Goal: Communication & Community: Answer question/provide support

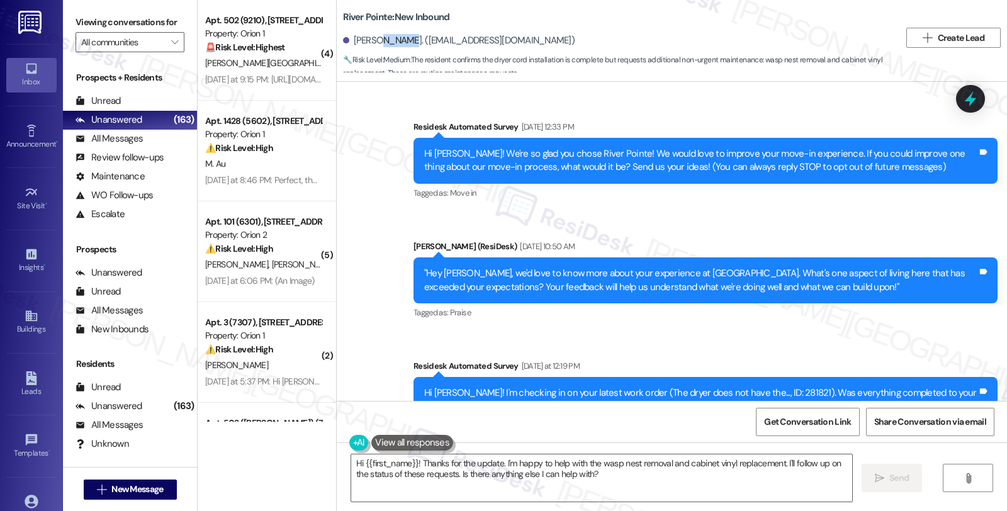
scroll to position [172, 0]
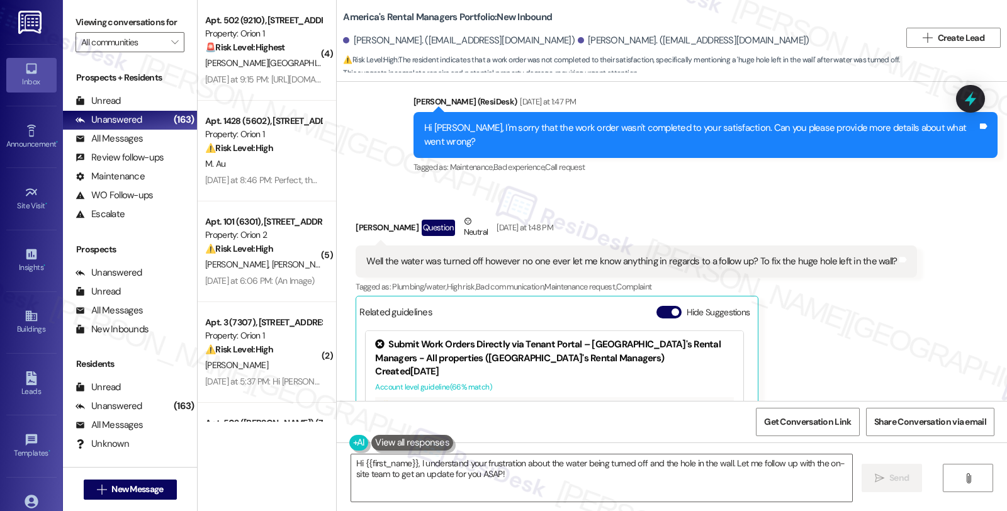
scroll to position [1160, 0]
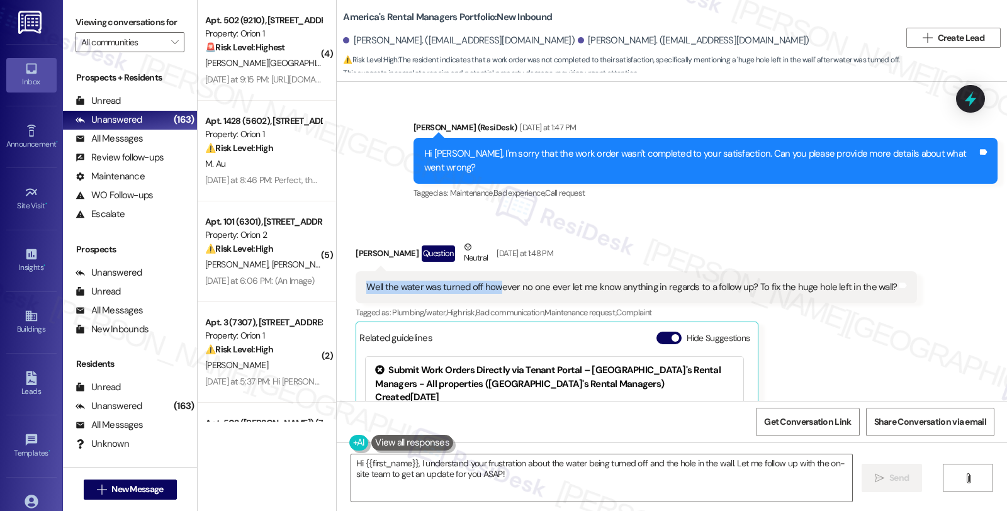
drag, startPoint x: 361, startPoint y: 256, endPoint x: 488, endPoint y: 259, distance: 127.7
click at [488, 281] on div "Well the water was turned off however no one ever let me know anything in regar…" at bounding box center [631, 287] width 530 height 13
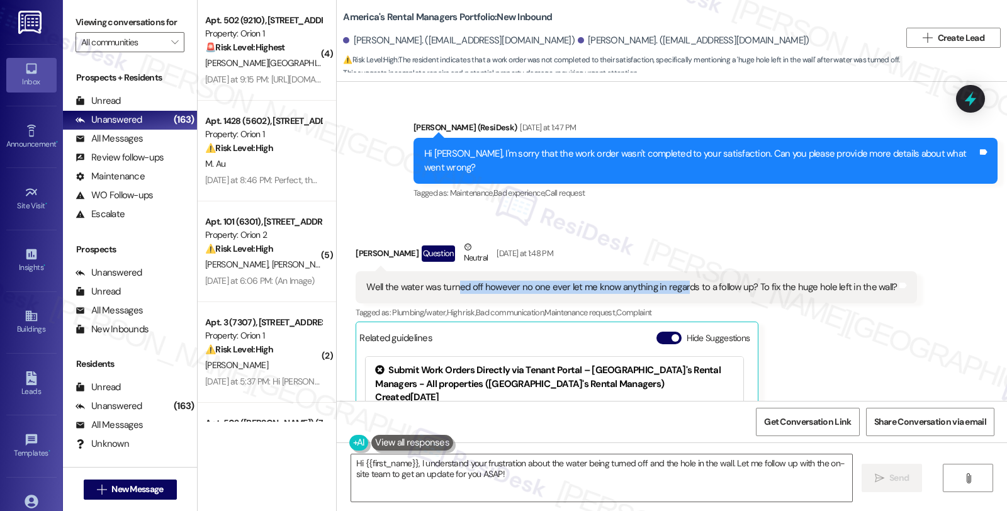
drag, startPoint x: 670, startPoint y: 256, endPoint x: 450, endPoint y: 263, distance: 220.3
click at [450, 281] on div "Well the water was turned off however no one ever let me know anything in regar…" at bounding box center [631, 287] width 530 height 13
drag, startPoint x: 712, startPoint y: 260, endPoint x: 601, endPoint y: 258, distance: 111.4
click at [601, 281] on div "Well the water was turned off however no one ever let me know anything in regar…" at bounding box center [631, 287] width 530 height 13
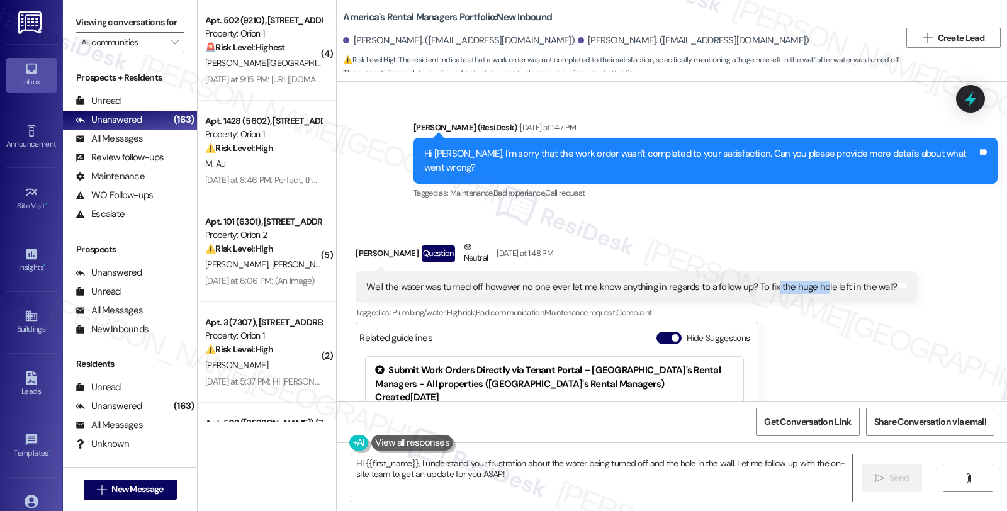
drag, startPoint x: 759, startPoint y: 259, endPoint x: 809, endPoint y: 259, distance: 49.7
click at [809, 281] on div "Well the water was turned off however no one ever let me know anything in regar…" at bounding box center [631, 287] width 530 height 13
click at [585, 240] on div "Ashley Fox Question Neutral Yesterday at 1:48 PM" at bounding box center [635, 255] width 561 height 31
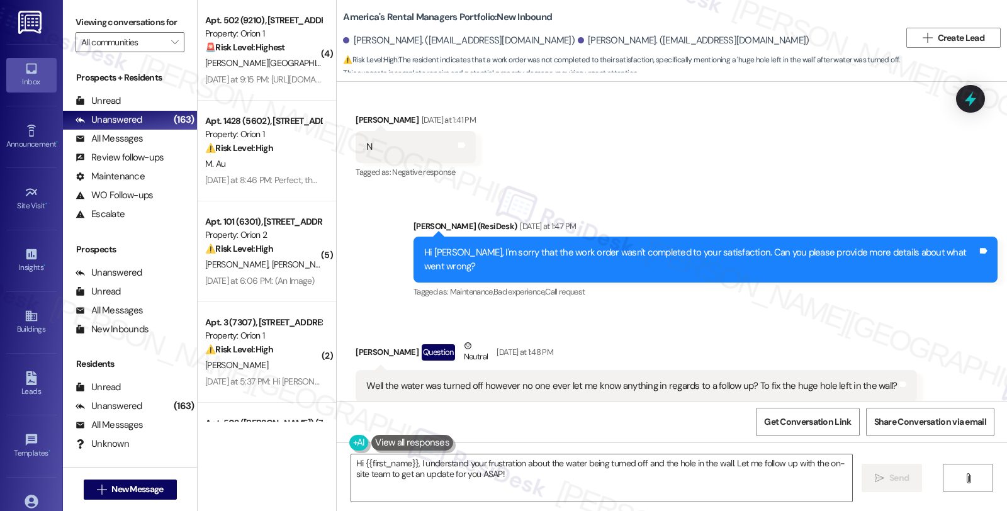
scroll to position [1090, 0]
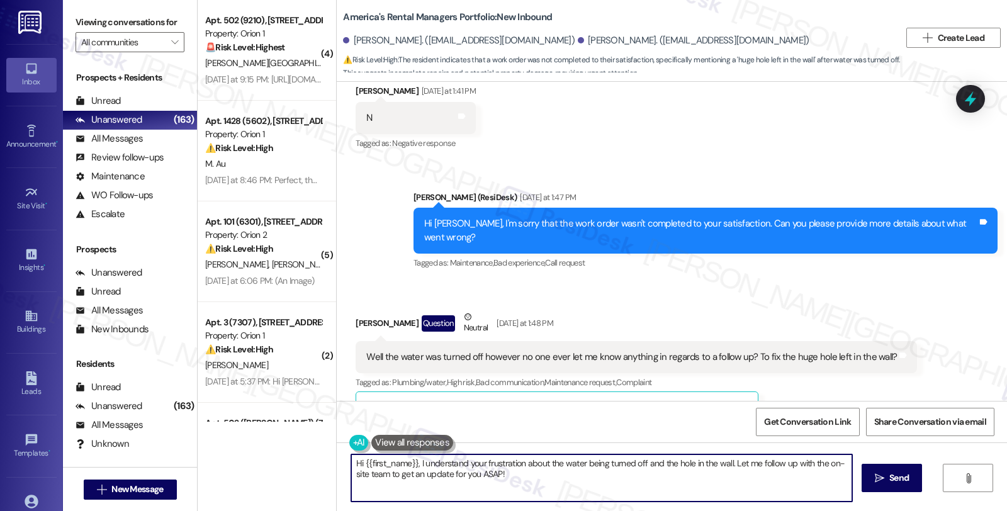
drag, startPoint x: 547, startPoint y: 479, endPoint x: 282, endPoint y: 428, distance: 270.3
click at [277, 442] on div "( 4 ) Apt. 502 (9210), 1192 W 35th St Property: Orion 1 🚨 Risk Level: Highest T…" at bounding box center [602, 255] width 809 height 511
type textarea "R"
paste textarea "thank you for getting back to me."
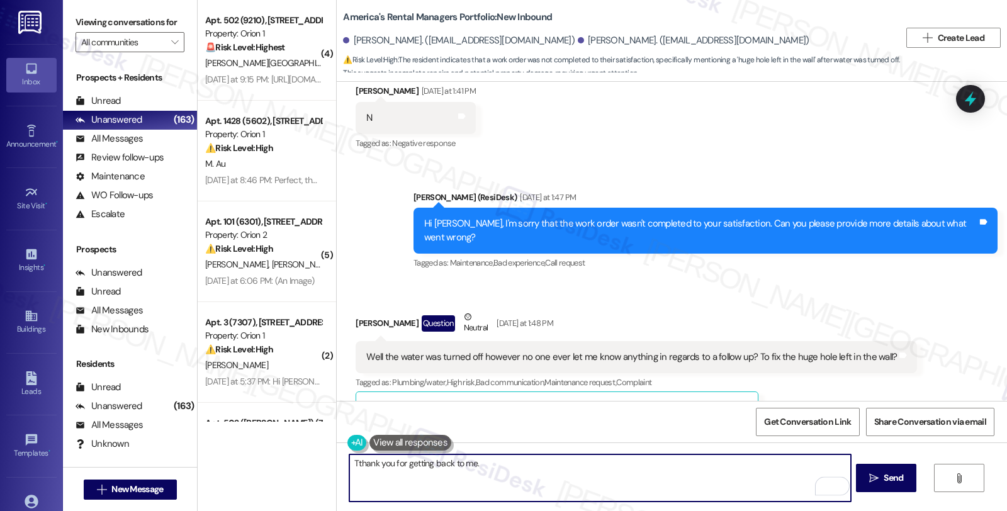
click at [350, 464] on textarea "Tthank you for getting back to me." at bounding box center [599, 477] width 501 height 47
click at [487, 466] on textarea "Thank you for getting back to me." at bounding box center [599, 477] width 501 height 47
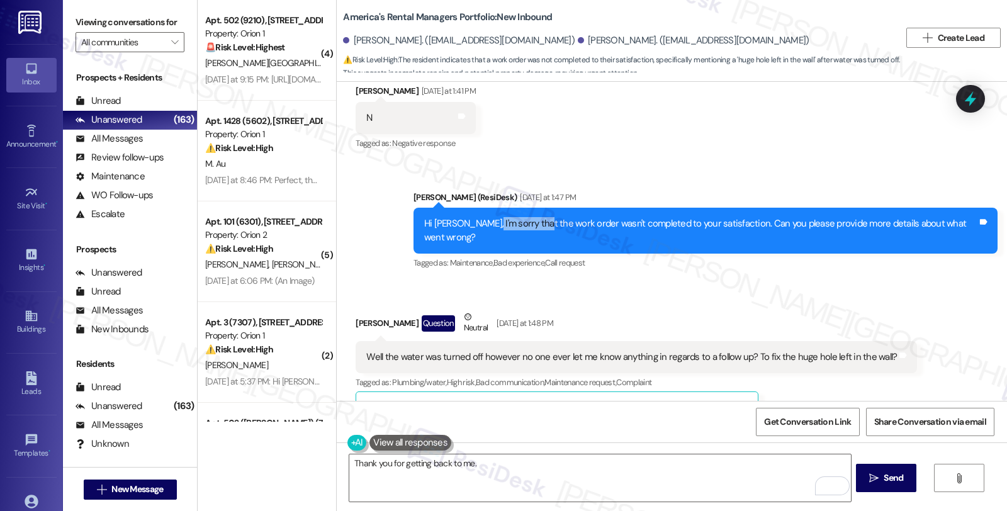
drag, startPoint x: 491, startPoint y: 206, endPoint x: 541, endPoint y: 206, distance: 49.7
click at [541, 217] on div "Hi Ashley, I'm sorry that the work order wasn't completed to your satisfaction.…" at bounding box center [700, 230] width 553 height 27
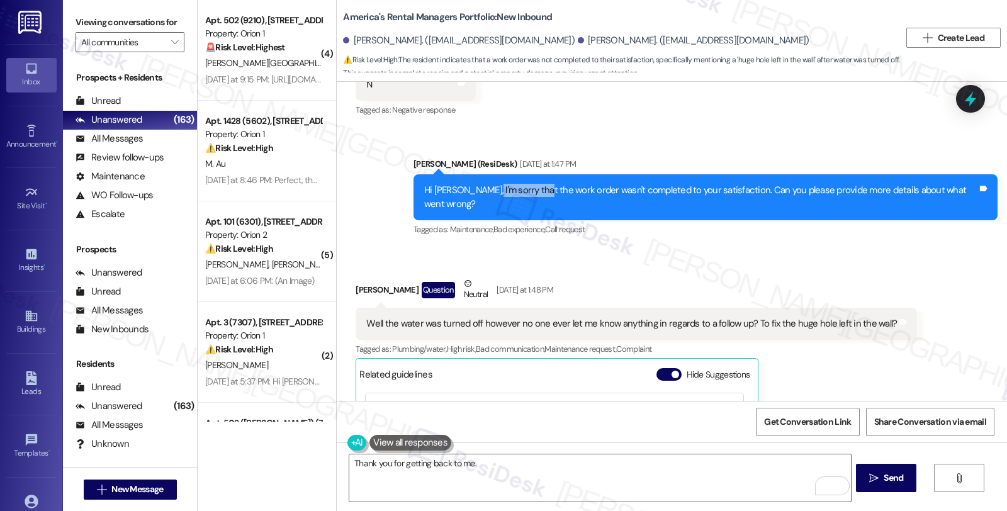
scroll to position [1160, 0]
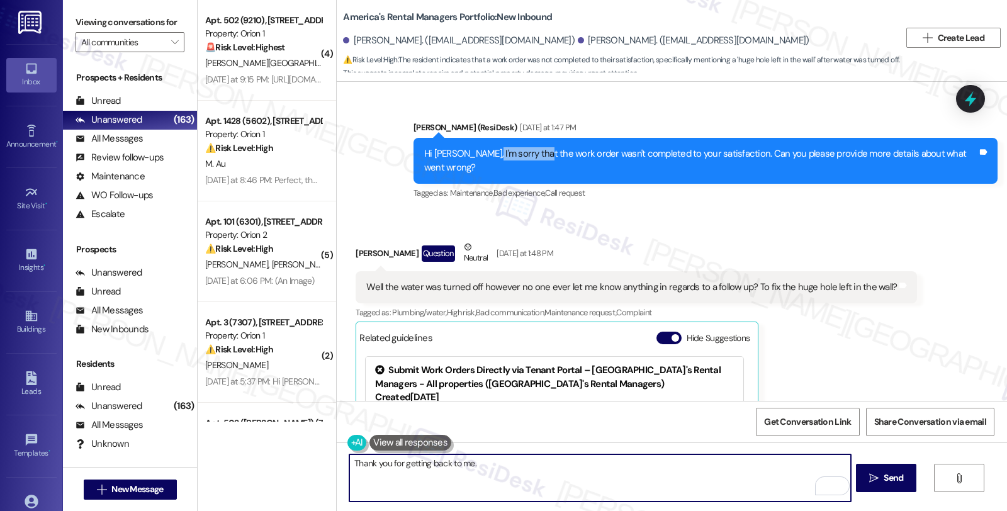
click at [547, 463] on textarea "Thank you for getting back to me." at bounding box center [599, 477] width 501 height 47
paste textarea "I understand the water was turned off, and no one followed up on repairing the …"
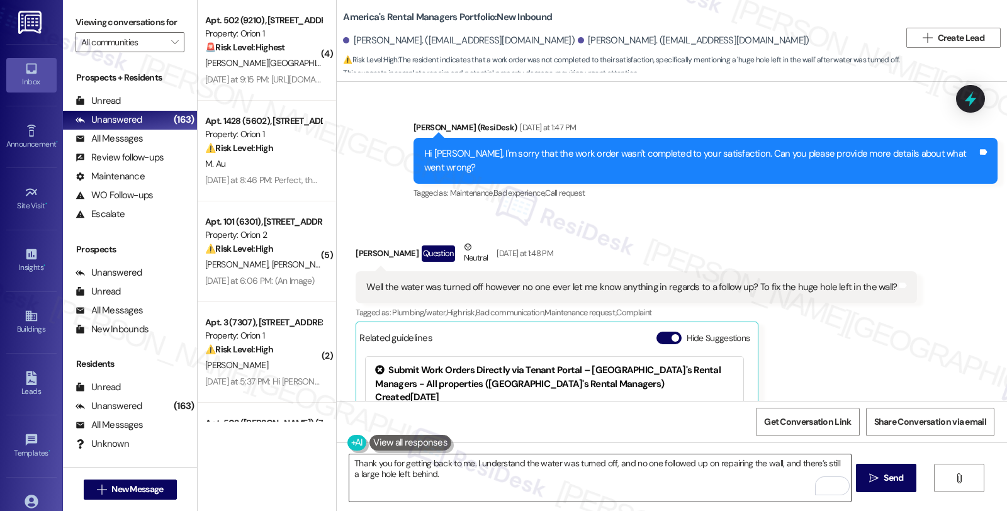
click at [485, 472] on textarea "Thank you for getting back to me. I understand the water was turned off, and no…" at bounding box center [599, 477] width 501 height 47
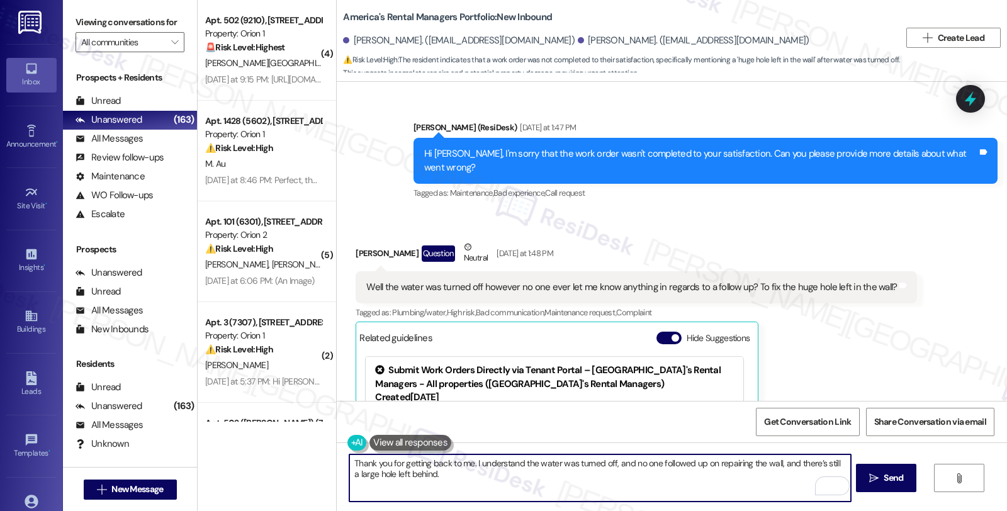
paste textarea "A new work order (#53477-1 for drywall) is in progress and linked to the recent…"
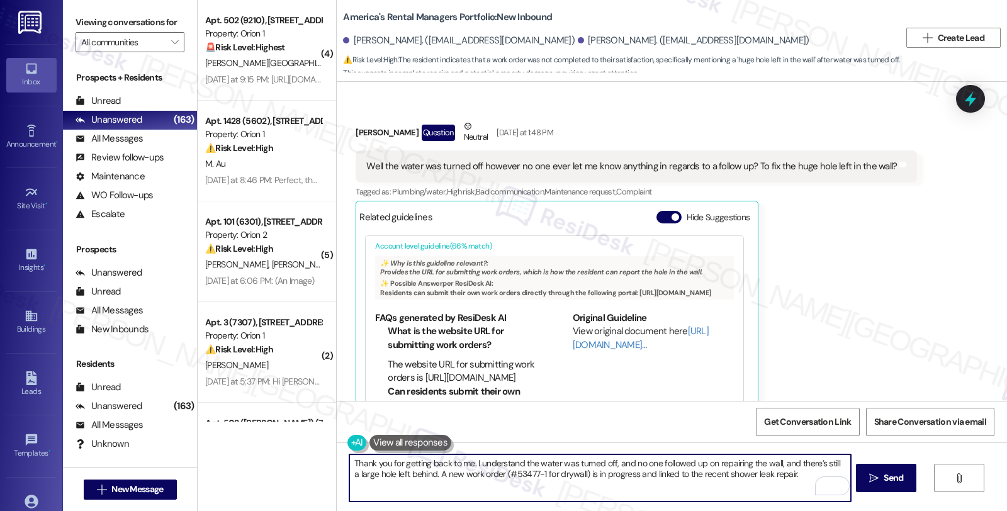
scroll to position [1300, 0]
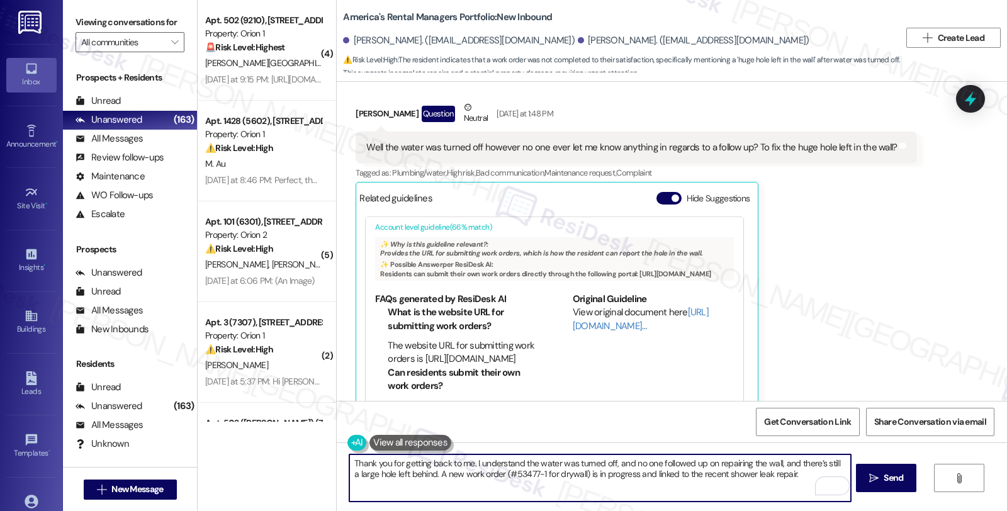
paste textarea "I will follow up with the team and provide updates as soon as I have more infor…"
click at [700, 486] on textarea "Thank you for getting back to me. I understand the water was turned off, and no…" at bounding box center [599, 477] width 501 height 47
click at [425, 473] on textarea "Thank you for getting back to me. I understand the water was turned off, and no…" at bounding box center [599, 477] width 501 height 47
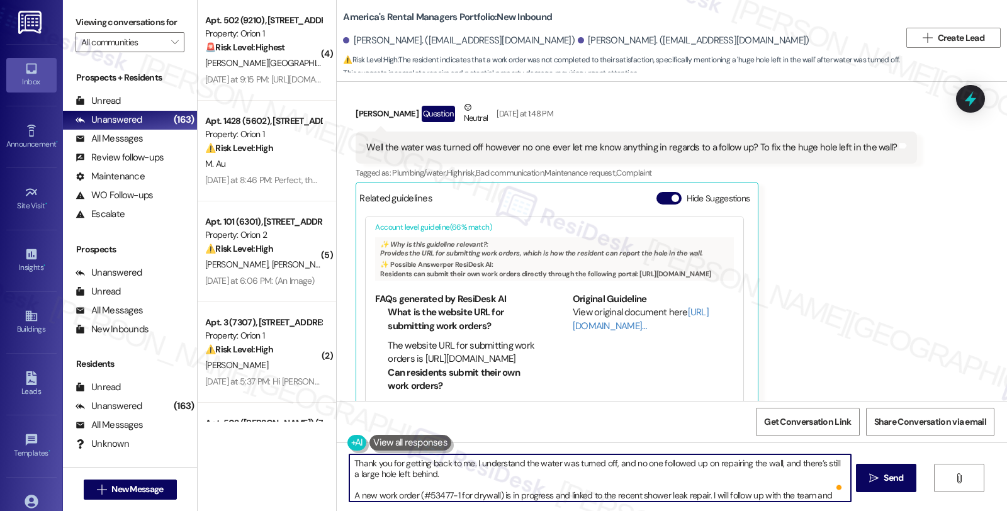
click at [445, 474] on textarea "Thank you for getting back to me. I understand the water was turned off, and no…" at bounding box center [599, 477] width 501 height 47
click at [349, 491] on textarea "Thank you for getting back to me. I understand the water was turned off, and no…" at bounding box center [599, 477] width 501 height 47
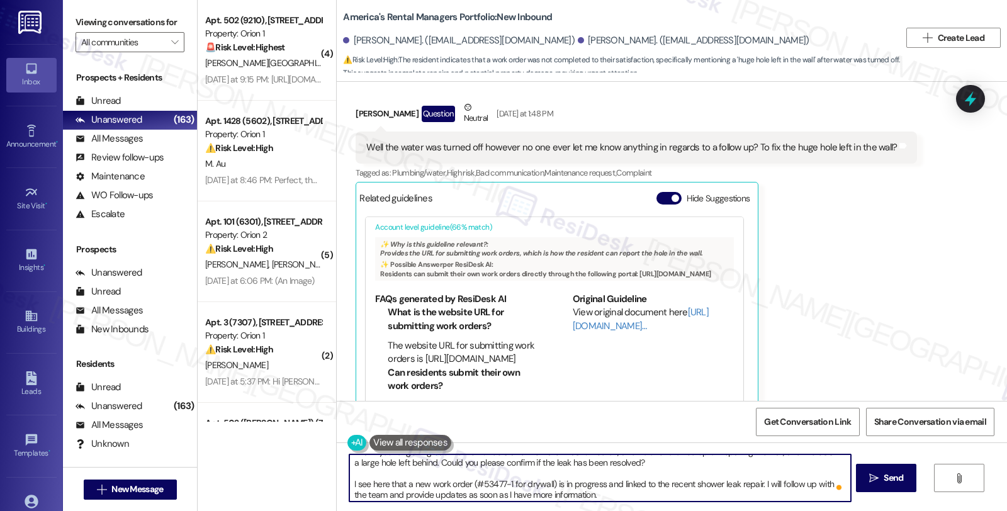
scroll to position [13, 0]
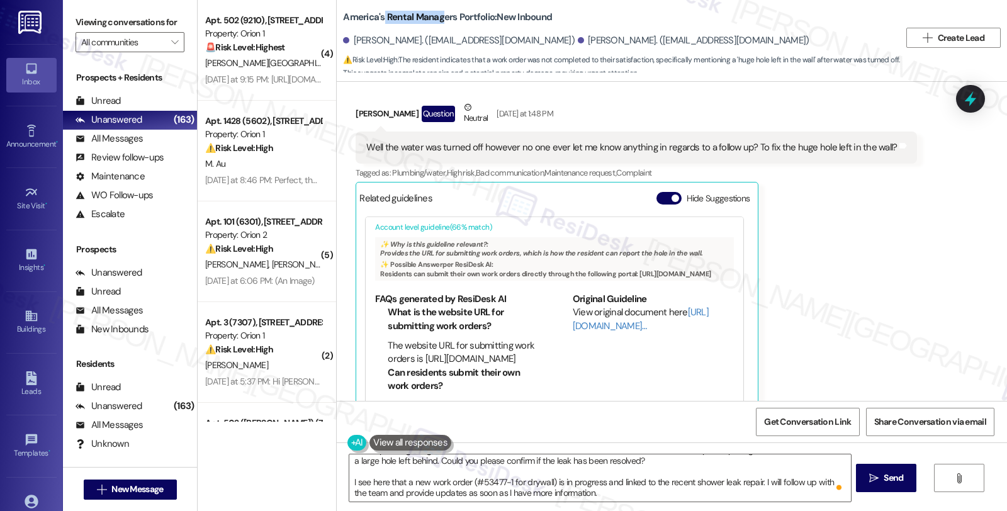
drag, startPoint x: 374, startPoint y: 11, endPoint x: 435, endPoint y: 14, distance: 61.7
click at [435, 14] on b "America's Rental Managers Portfolio: New Inbound" at bounding box center [447, 17] width 209 height 13
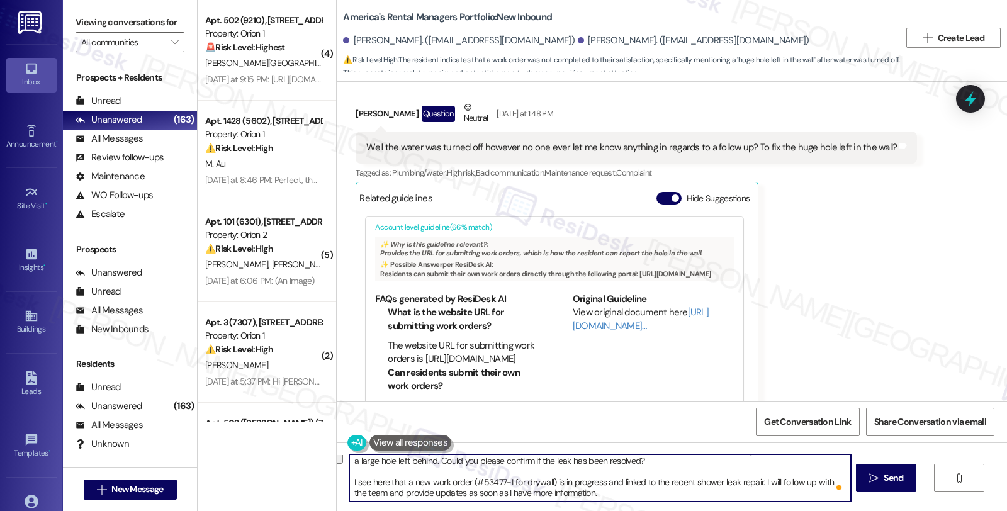
drag, startPoint x: 752, startPoint y: 481, endPoint x: 781, endPoint y: 493, distance: 31.0
click at [781, 493] on textarea "Thank you for getting back to me. I understand the water was turned off, and no…" at bounding box center [599, 477] width 501 height 47
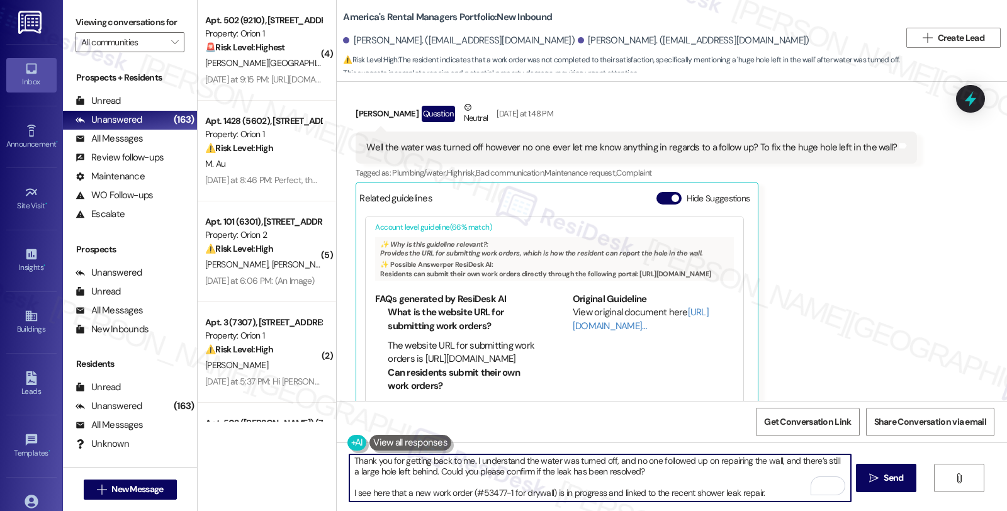
scroll to position [1300, 0]
paste textarea "I will follow up with the team and provide updates as soon as I have more infor…"
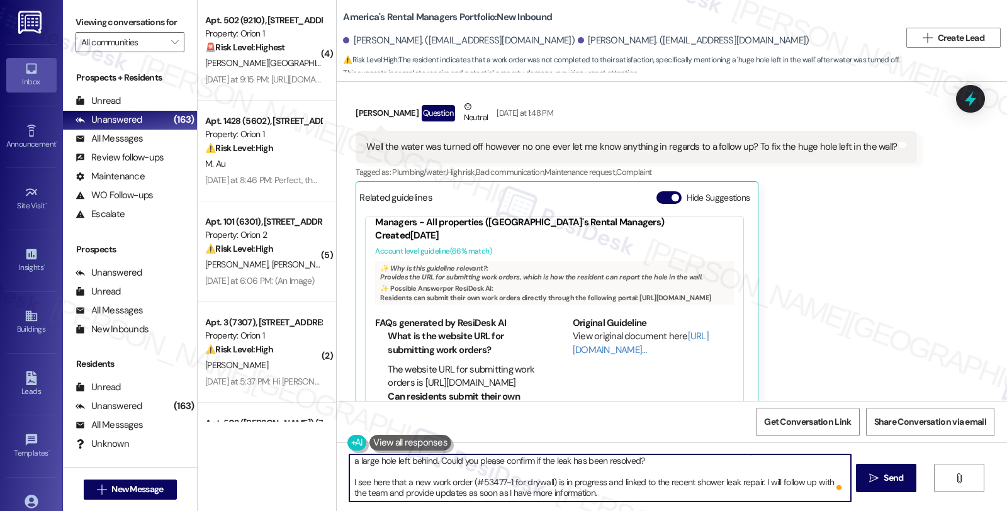
scroll to position [0, 0]
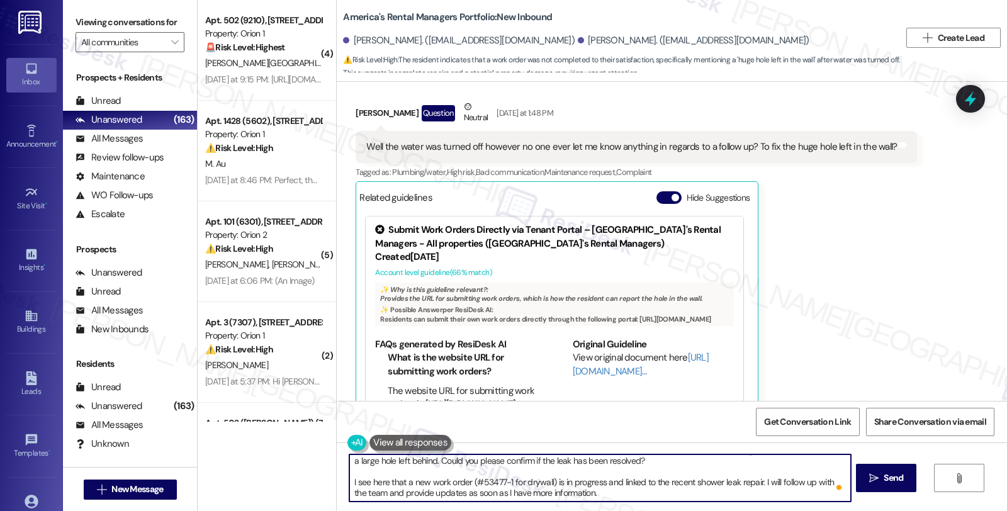
click at [593, 494] on textarea "Thank you for getting back to me. I understand the water was turned off, and no…" at bounding box center [599, 477] width 501 height 47
type textarea "Thank you for getting back to me. I understand the water was turned off, and no…"
click at [888, 481] on span "Send" at bounding box center [893, 477] width 20 height 13
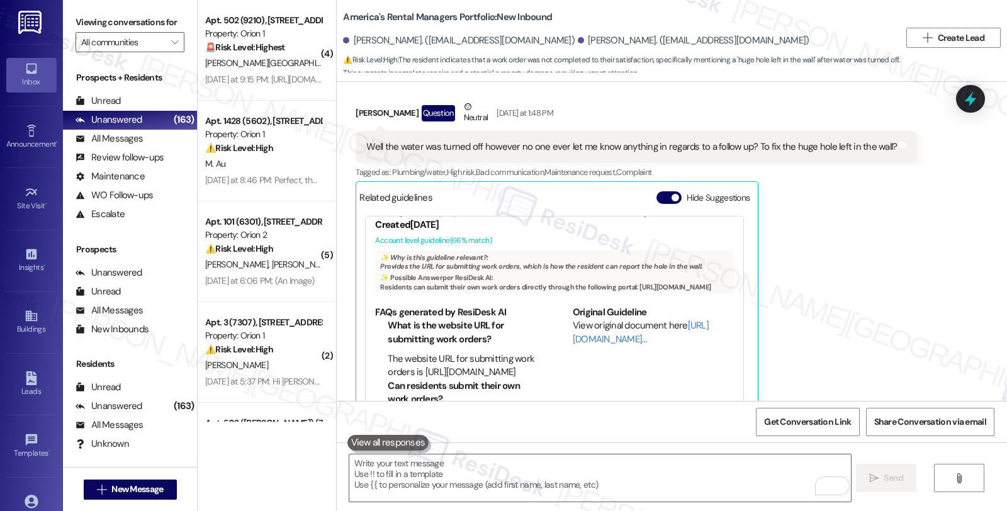
scroll to position [54, 0]
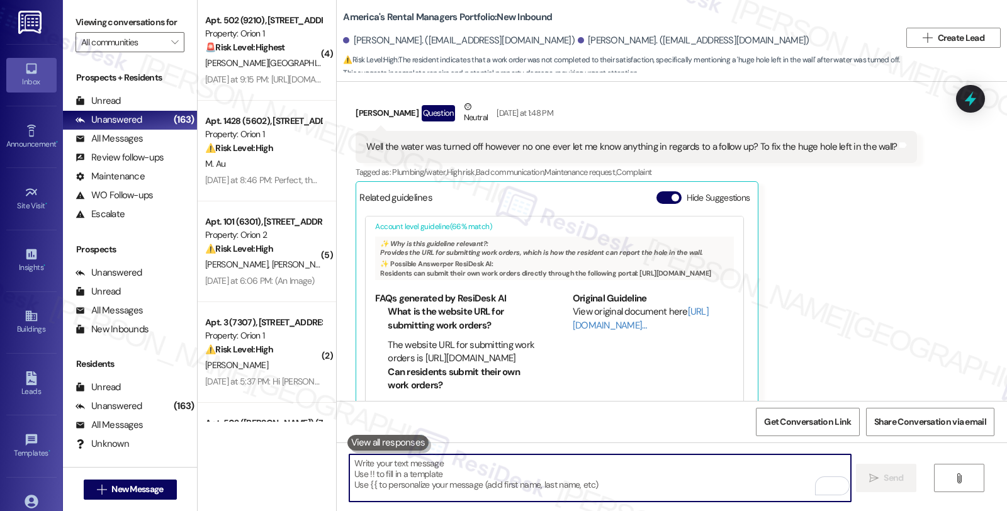
click at [527, 473] on textarea "To enrich screen reader interactions, please activate Accessibility in Grammarl…" at bounding box center [599, 477] width 501 height 47
paste textarea "I will follow up with the team and provide updates as soon as I have more infor…"
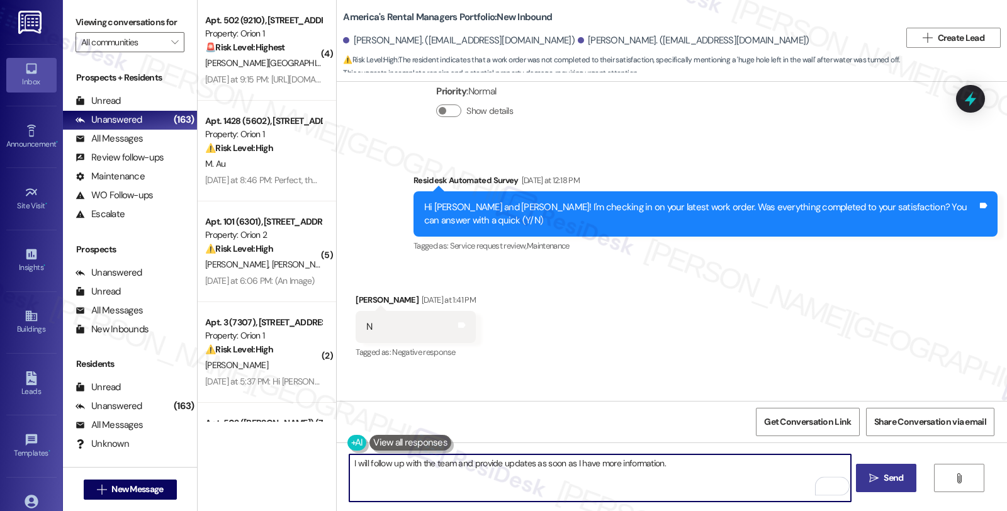
scroll to position [1300, 0]
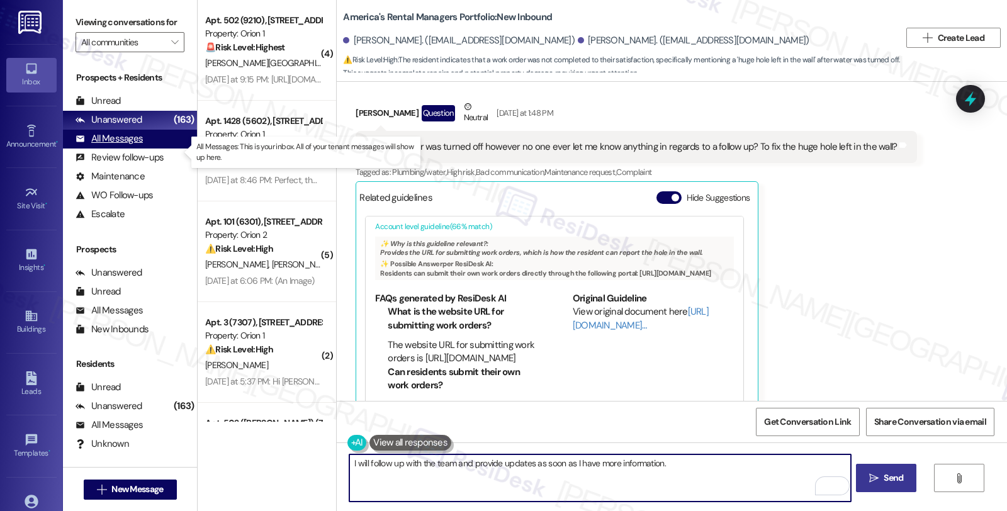
type textarea "I will follow up with the team and provide updates as soon as I have more infor…"
click at [124, 145] on div "All Messages" at bounding box center [108, 138] width 67 height 13
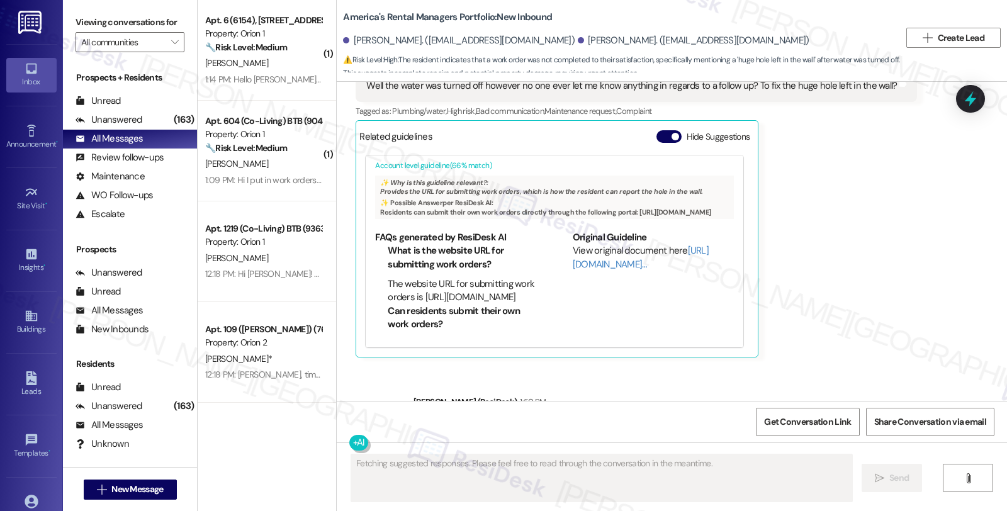
scroll to position [1461, 0]
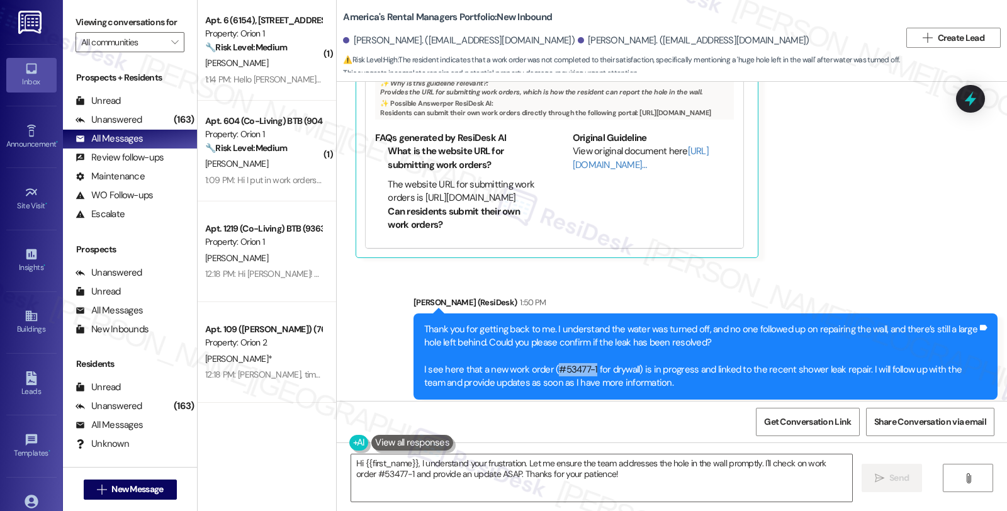
drag, startPoint x: 545, startPoint y: 343, endPoint x: 584, endPoint y: 346, distance: 38.5
click at [584, 346] on div "Thank you for getting back to me. I understand the water was turned off, and no…" at bounding box center [700, 356] width 553 height 67
copy div "#53477-1"
click at [695, 267] on div "Sent via SMS Sarah (ResiDesk) 1:50 PM Thank you for getting back to me. I under…" at bounding box center [672, 347] width 670 height 160
click at [966, 98] on icon at bounding box center [970, 99] width 15 height 20
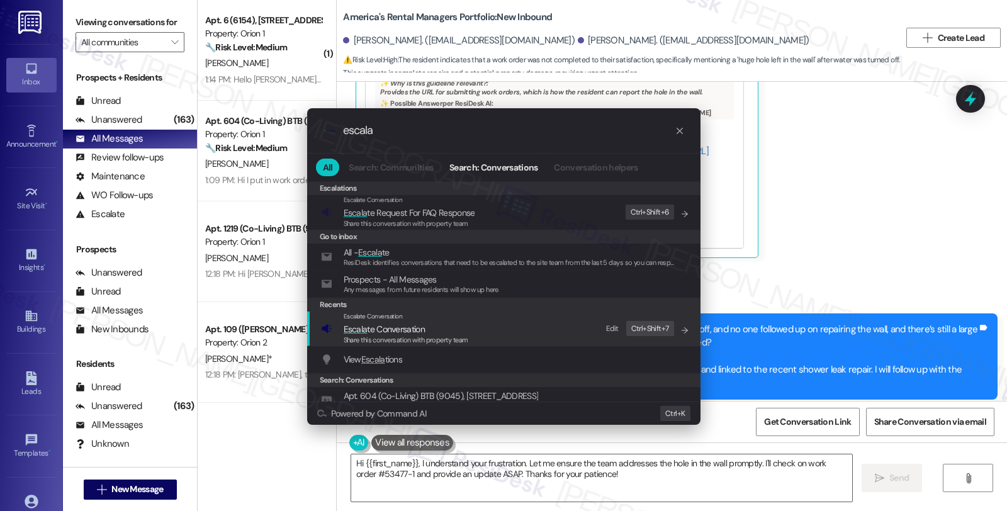
type input "escala"
click at [433, 328] on span "Escala te Conversation" at bounding box center [406, 329] width 125 height 14
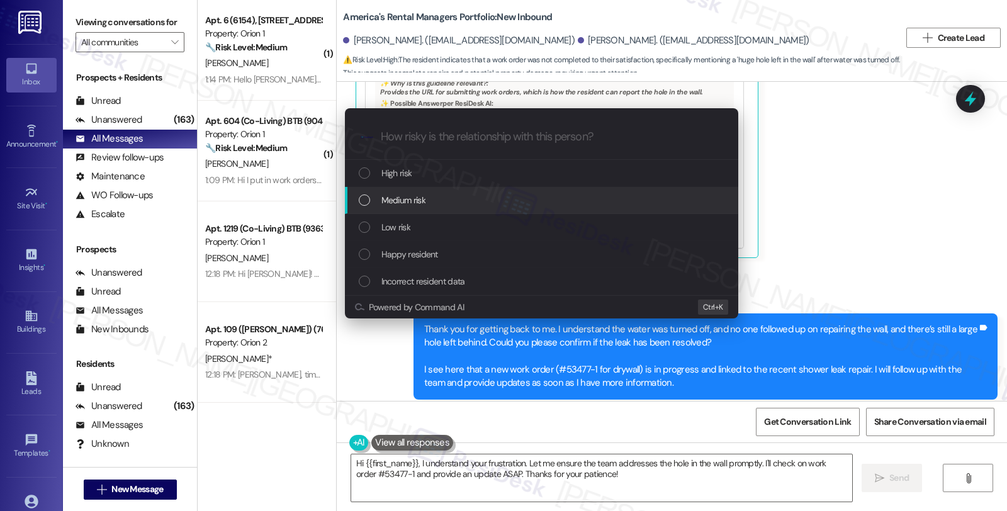
click at [441, 205] on div "Medium risk" at bounding box center [543, 200] width 368 height 14
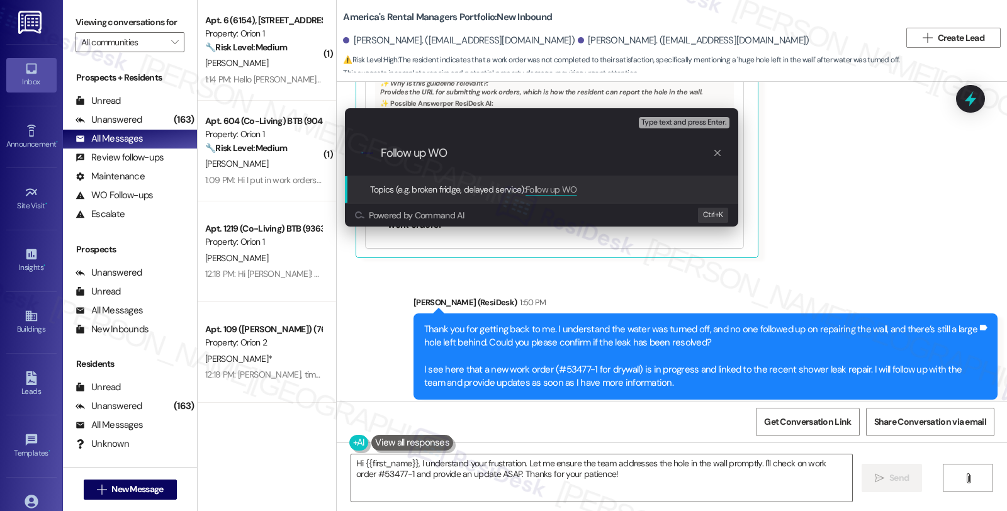
paste input "#53477-1"
type input "Follow up WO #53477-1 (drywall)"
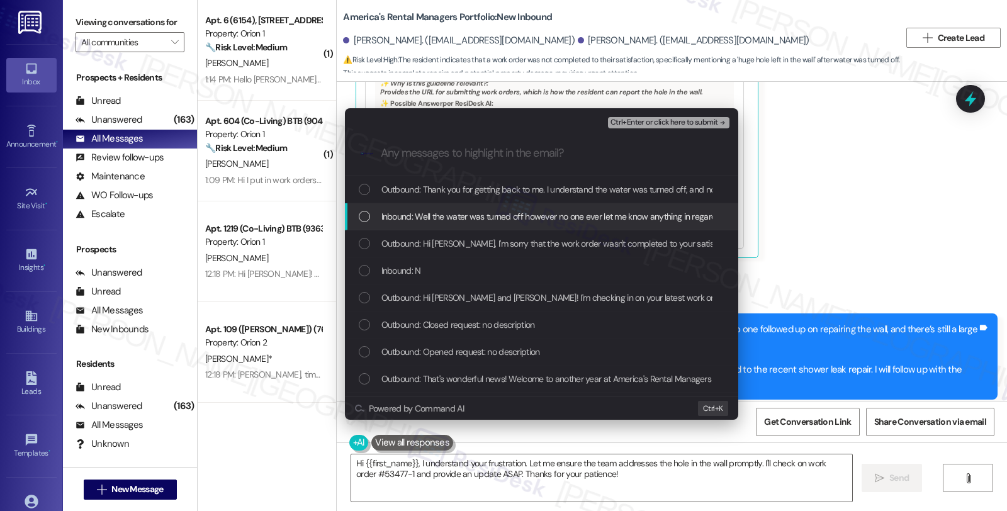
click at [432, 218] on span "Inbound: Well the water was turned off however no one ever let me know anything…" at bounding box center [642, 217] width 523 height 14
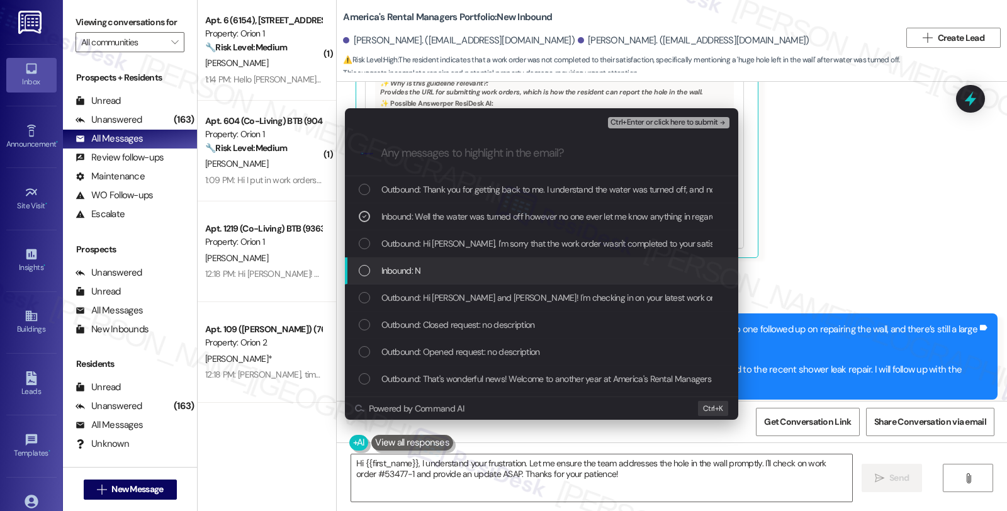
click at [432, 266] on div "Inbound: N" at bounding box center [543, 271] width 368 height 14
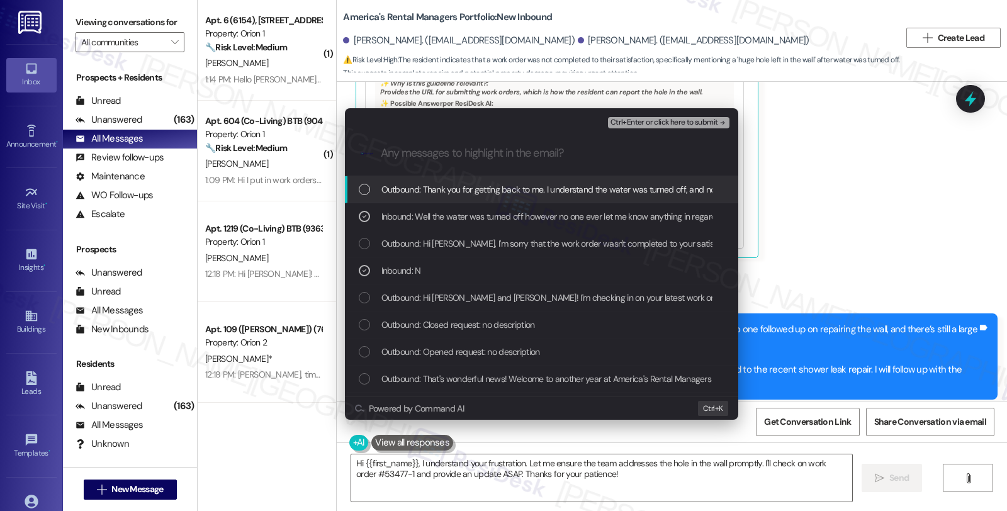
click at [673, 124] on span "Ctrl+Enter or click here to submit" at bounding box center [664, 122] width 108 height 9
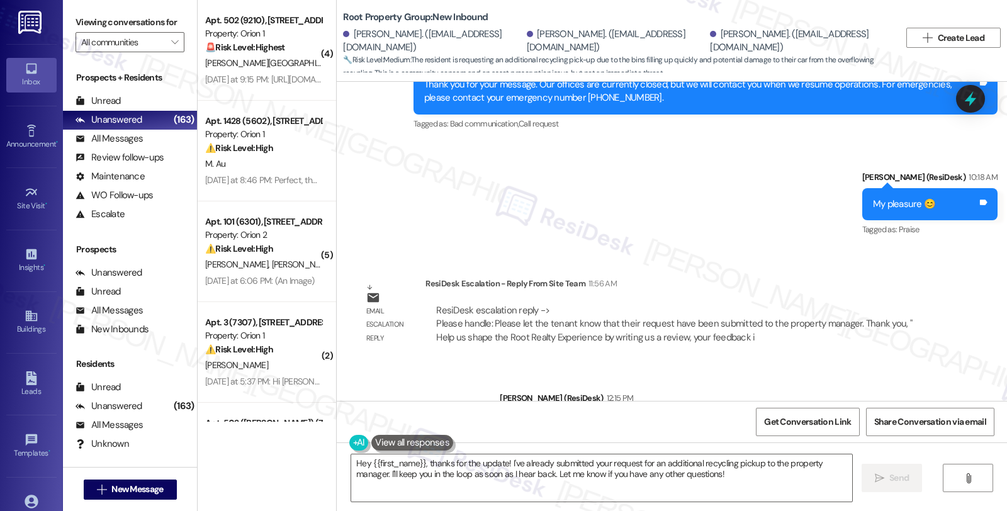
scroll to position [1933, 0]
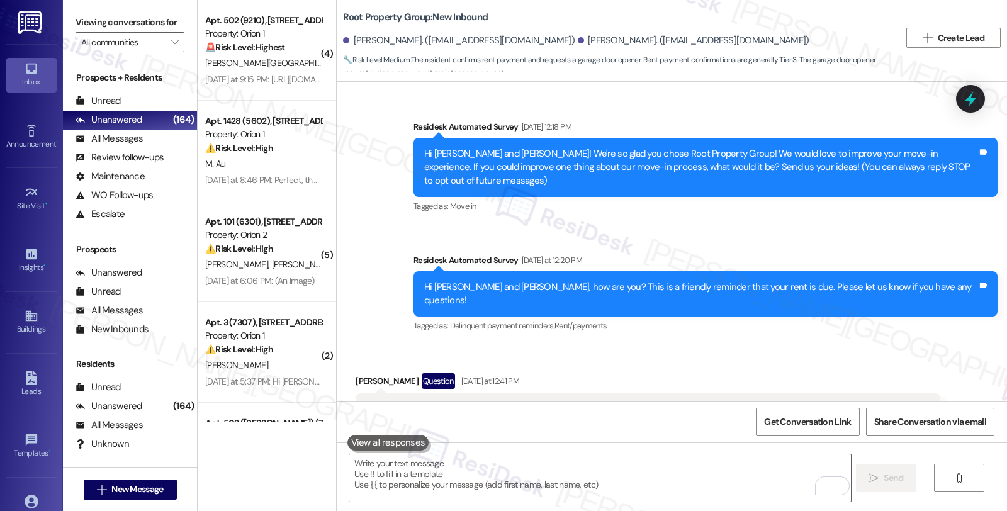
scroll to position [77, 0]
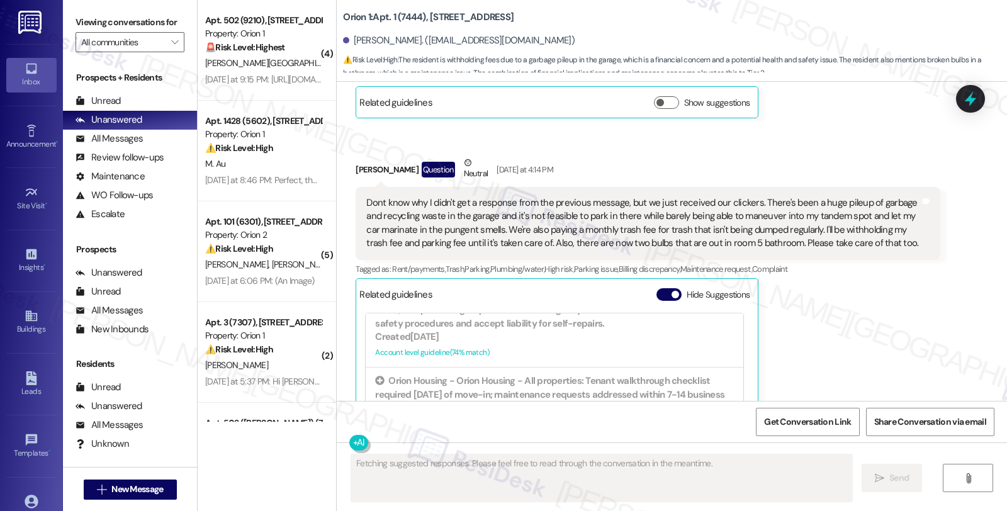
scroll to position [461, 0]
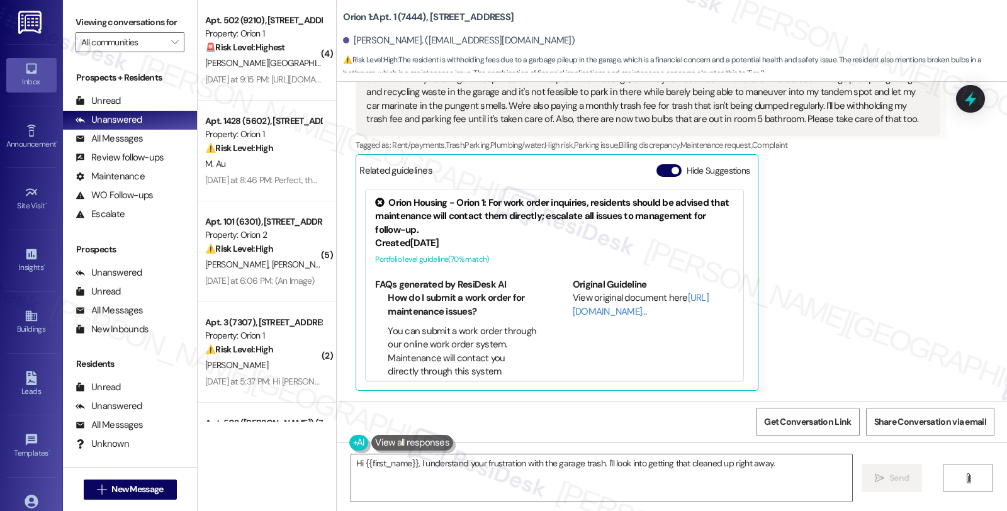
type textarea "Hi {{first_name}}, I understand your frustration with the garage trash. I'll lo…"
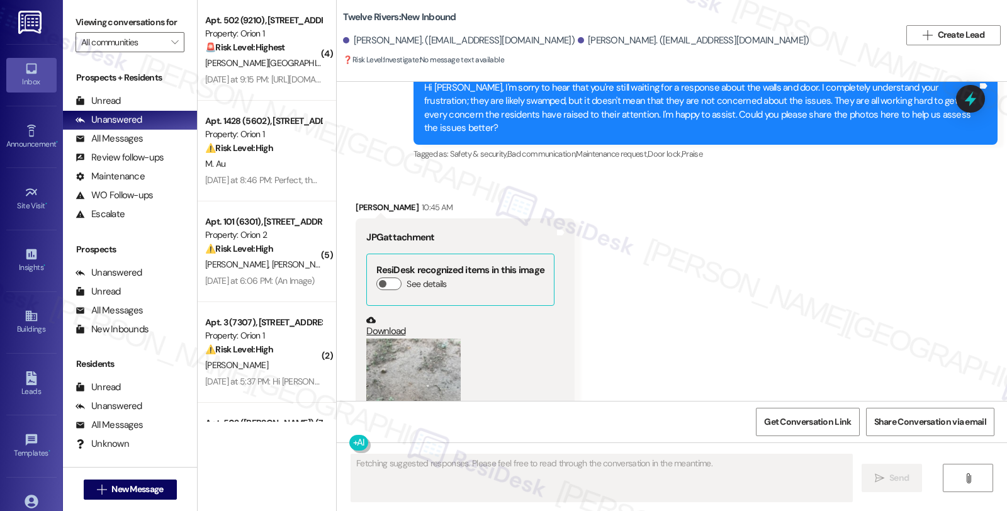
scroll to position [844, 0]
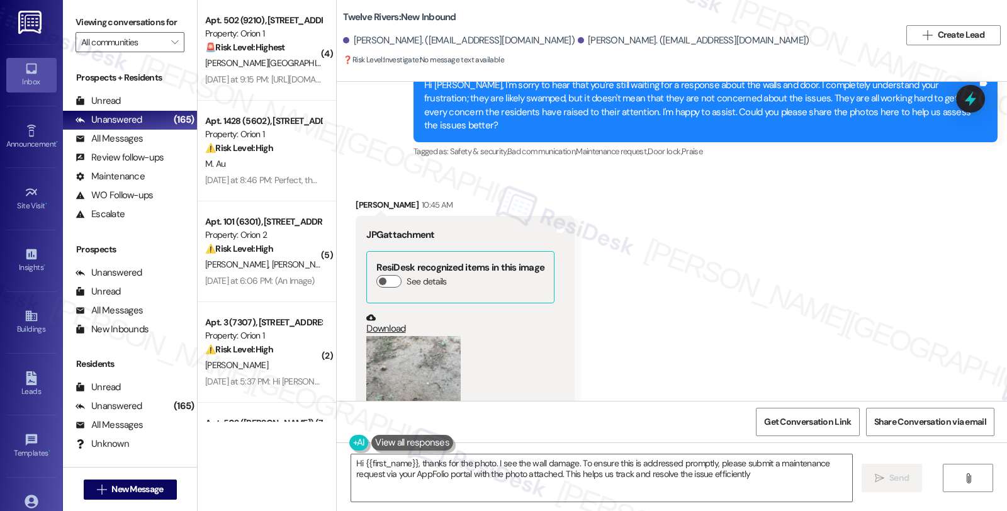
type textarea "Hi {{first_name}}, thanks for the photo. I see the wall damage. To ensure this …"
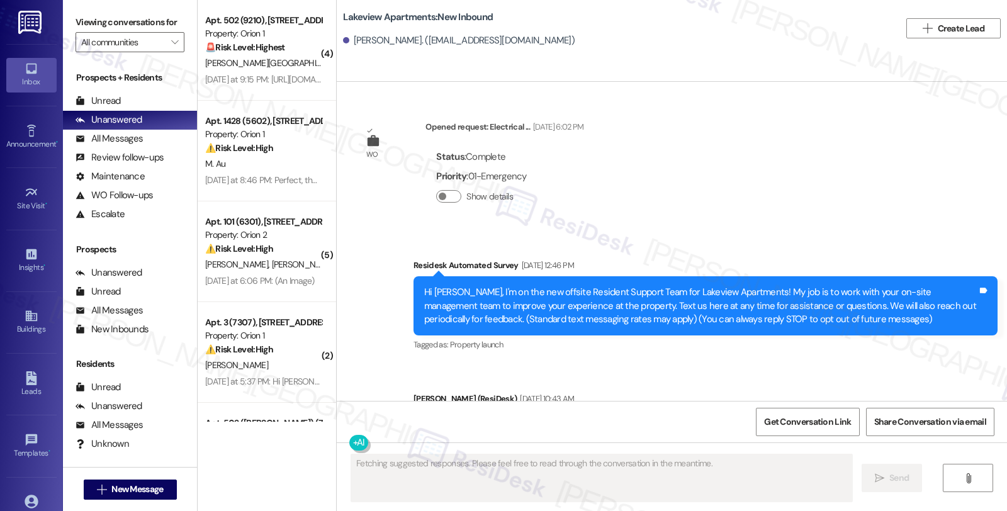
scroll to position [8070, 0]
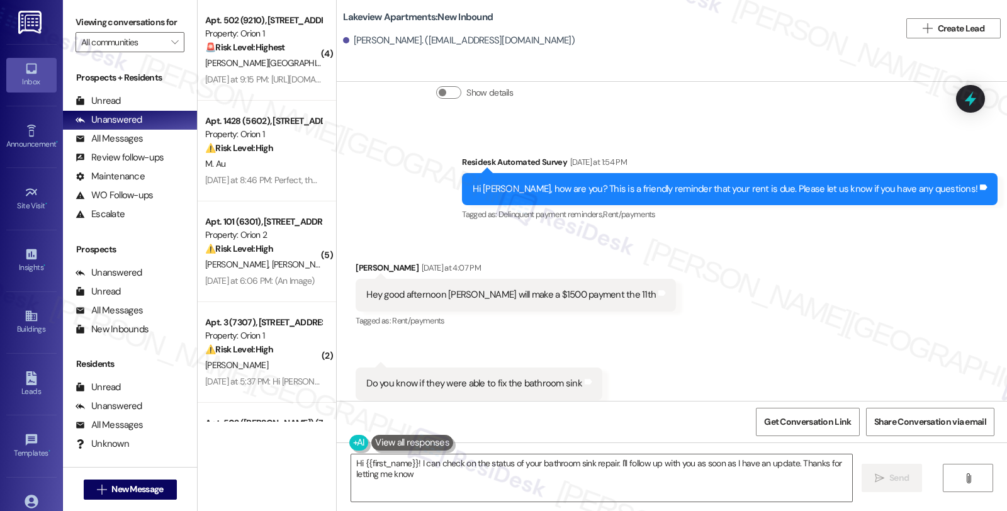
type textarea "Hi {{first_name}}! I can check on the status of your bathroom sink repair. I'll…"
click at [386, 41] on div "[PERSON_NAME]. ([EMAIL_ADDRESS][DOMAIN_NAME])" at bounding box center [459, 40] width 232 height 13
copy div "[PERSON_NAME]"
click at [350, 45] on div "[PERSON_NAME]. ([EMAIL_ADDRESS][DOMAIN_NAME])" at bounding box center [459, 40] width 232 height 13
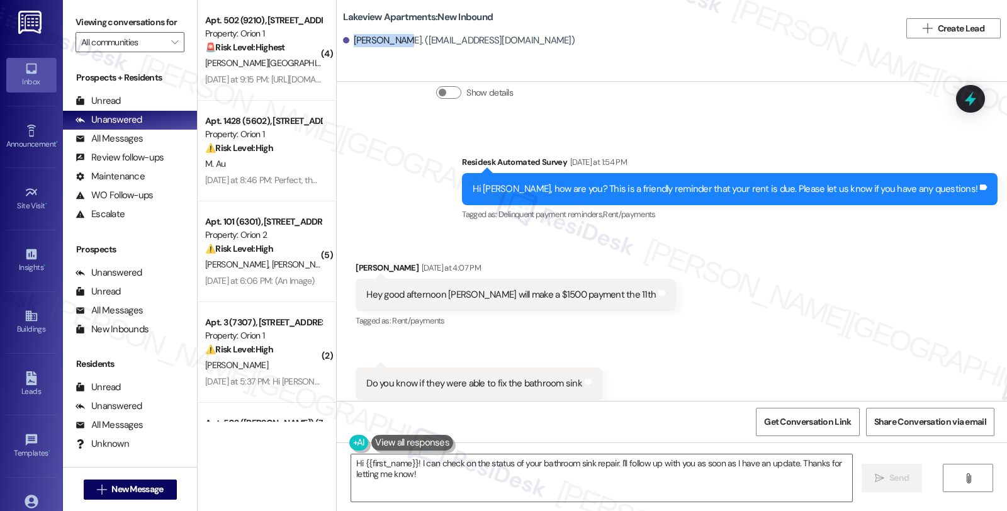
drag, startPoint x: 345, startPoint y: 39, endPoint x: 394, endPoint y: 38, distance: 49.1
click at [394, 38] on div "[PERSON_NAME]. ([EMAIL_ADDRESS][DOMAIN_NAME])" at bounding box center [459, 40] width 232 height 13
copy div "[PERSON_NAME]"
